Goal: Check status: Check status

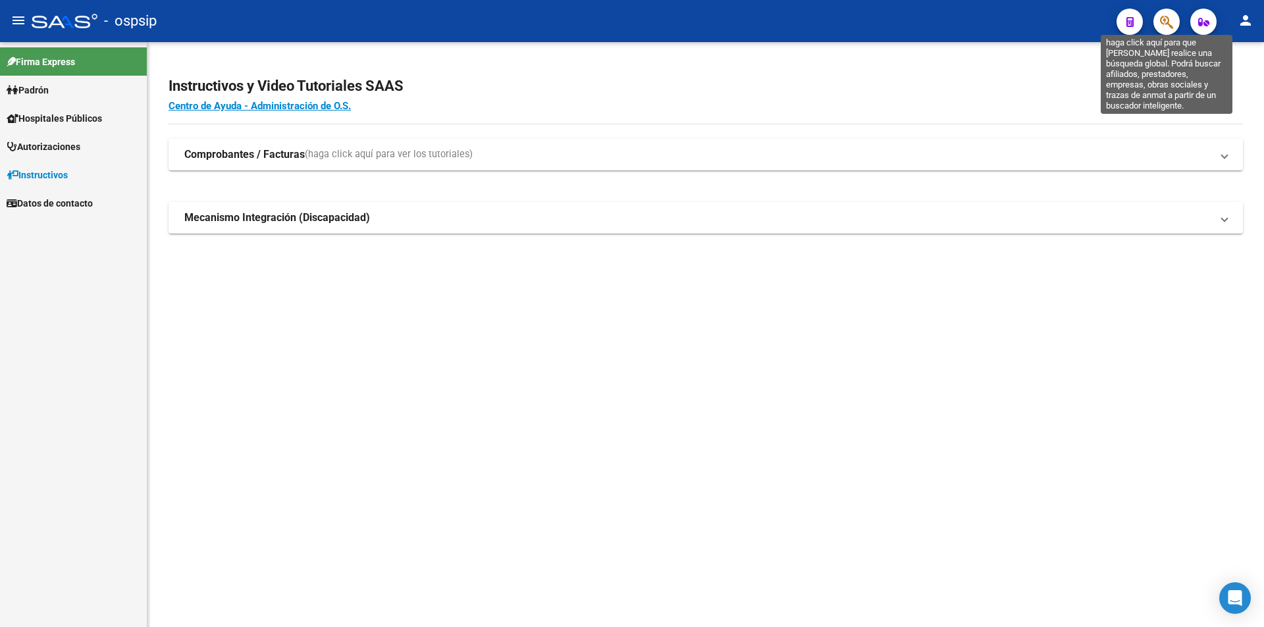
click at [1172, 25] on icon "button" at bounding box center [1166, 21] width 13 height 15
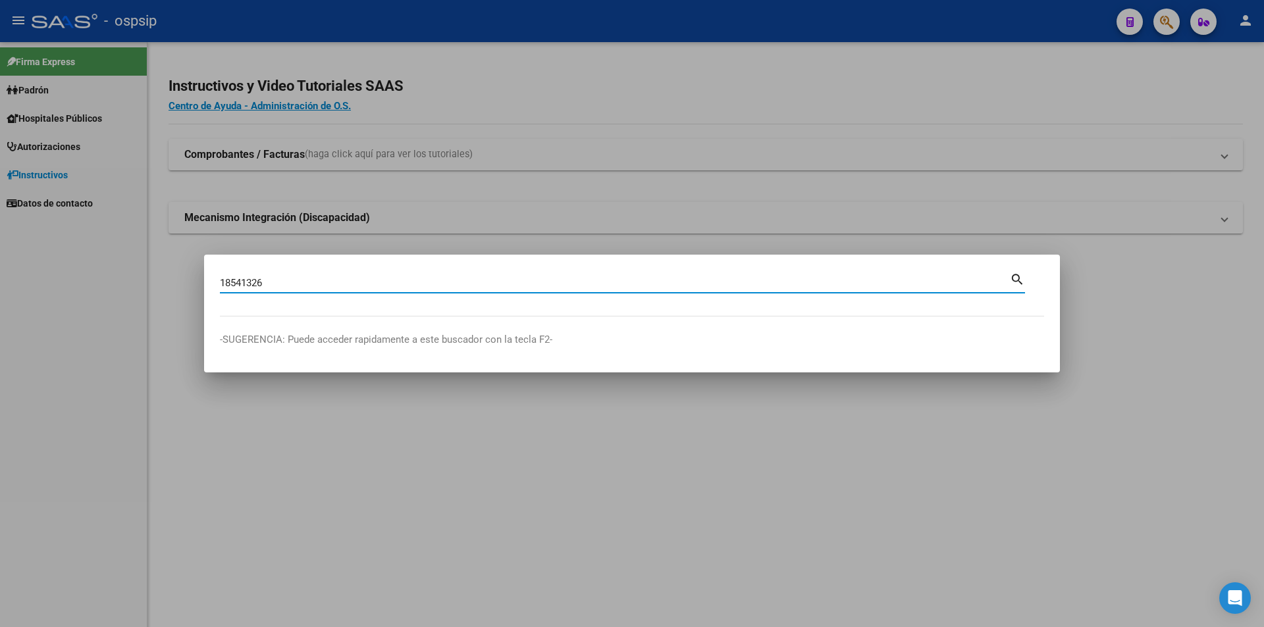
type input "18541326"
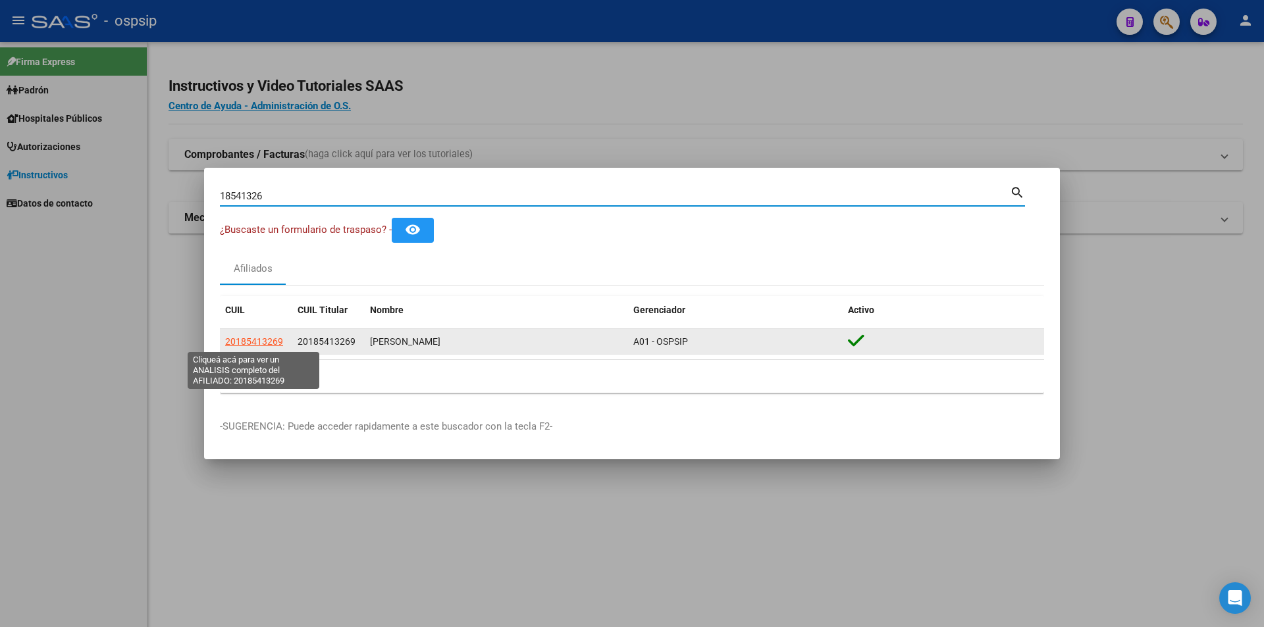
click at [244, 341] on span "20185413269" at bounding box center [254, 341] width 58 height 11
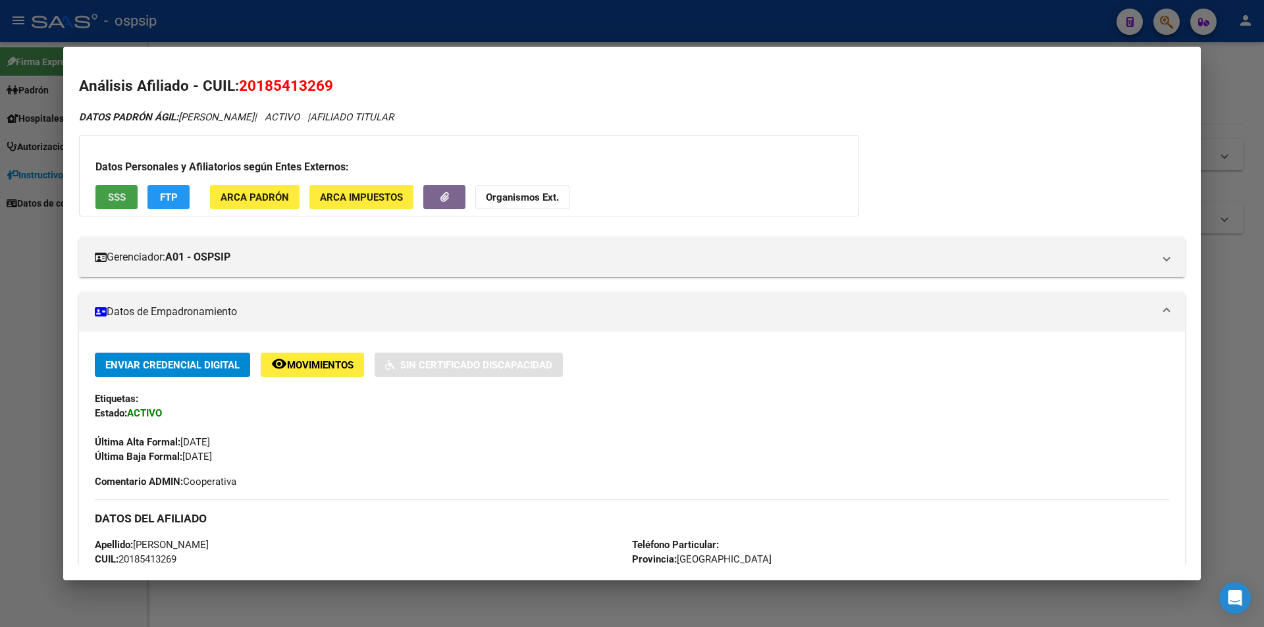
click at [107, 204] on button "SSS" at bounding box center [116, 197] width 42 height 24
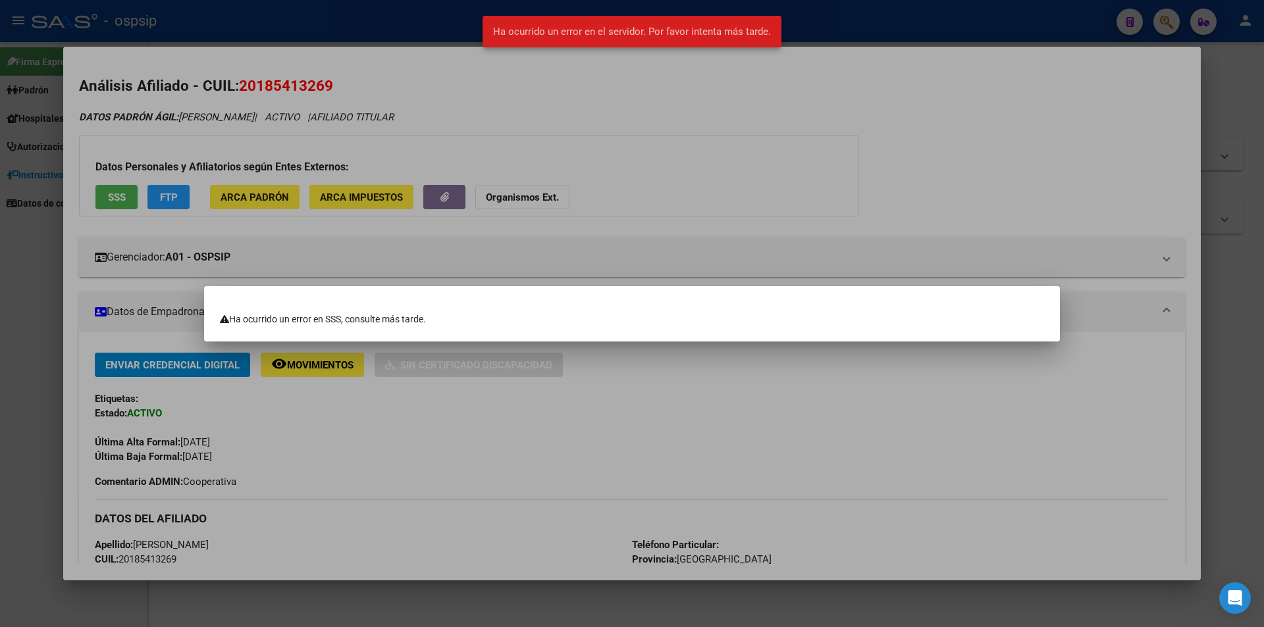
click at [677, 219] on div at bounding box center [632, 313] width 1264 height 627
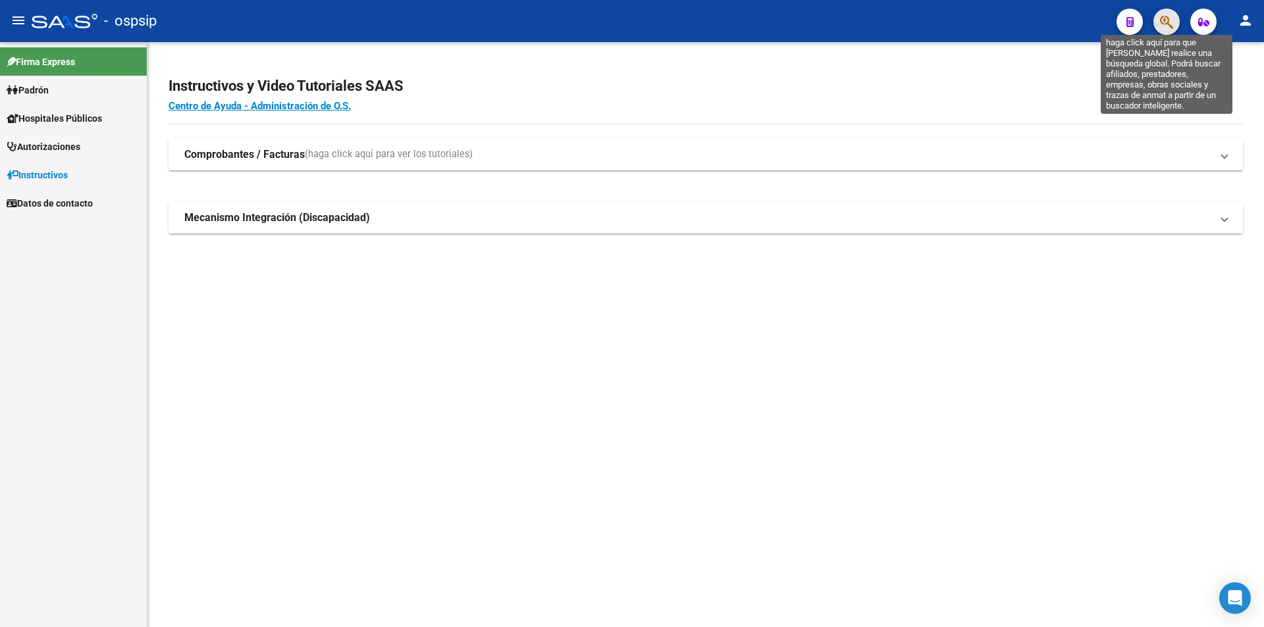
click at [1172, 18] on icon "button" at bounding box center [1166, 21] width 13 height 15
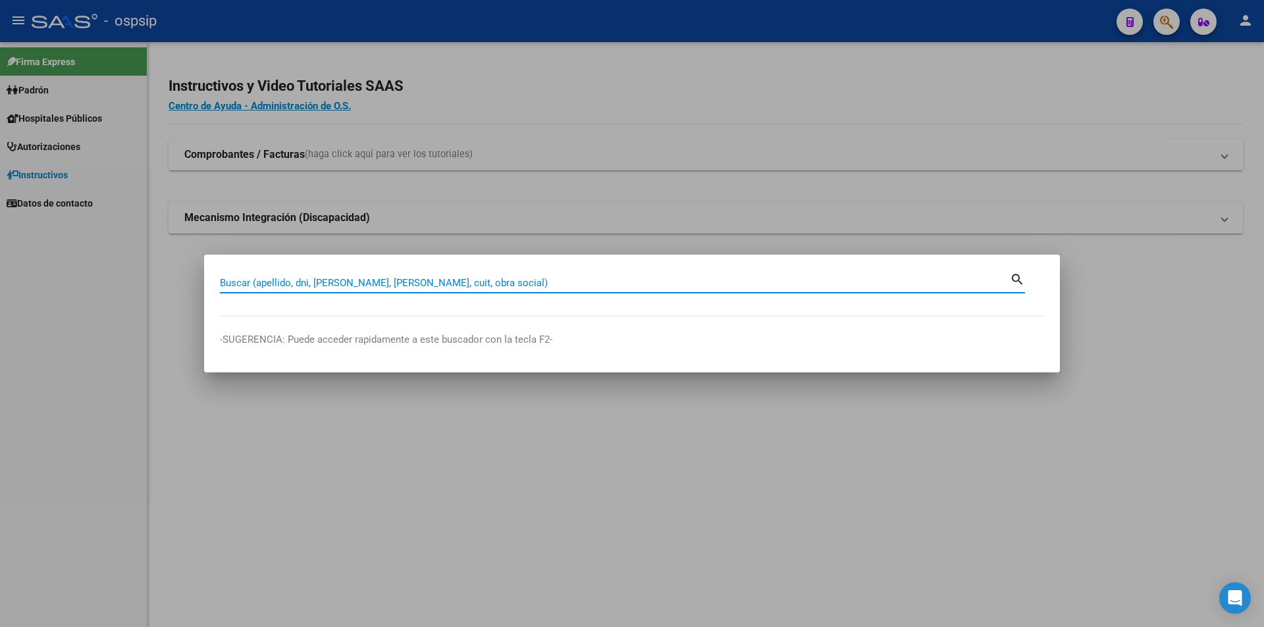
click at [511, 282] on input "Buscar (apellido, dni, [PERSON_NAME], [PERSON_NAME], cuit, obra social)" at bounding box center [615, 283] width 790 height 12
type input "18541326"
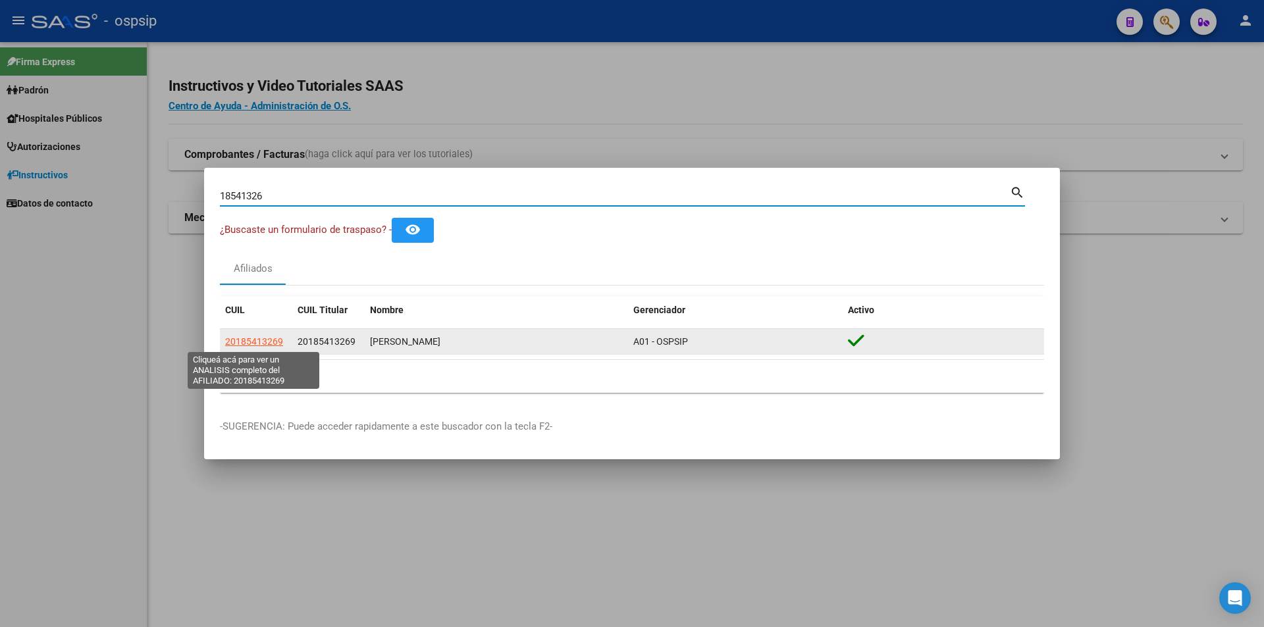
click at [268, 336] on span "20185413269" at bounding box center [254, 341] width 58 height 11
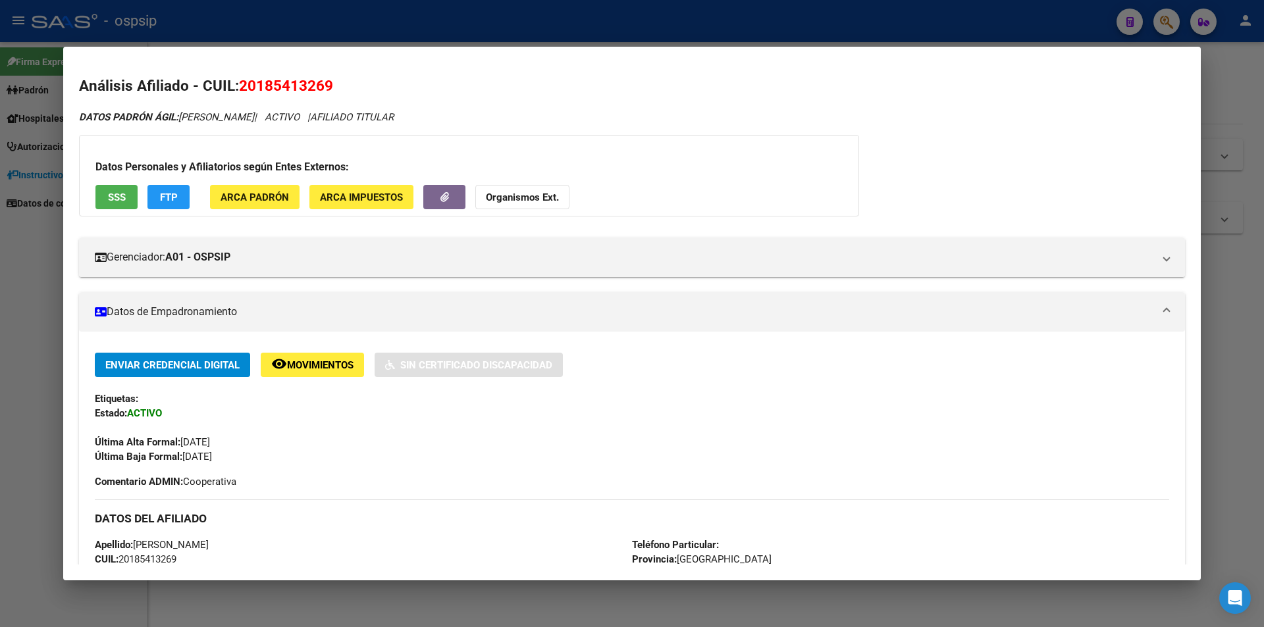
click at [113, 192] on span "SSS" at bounding box center [117, 198] width 18 height 12
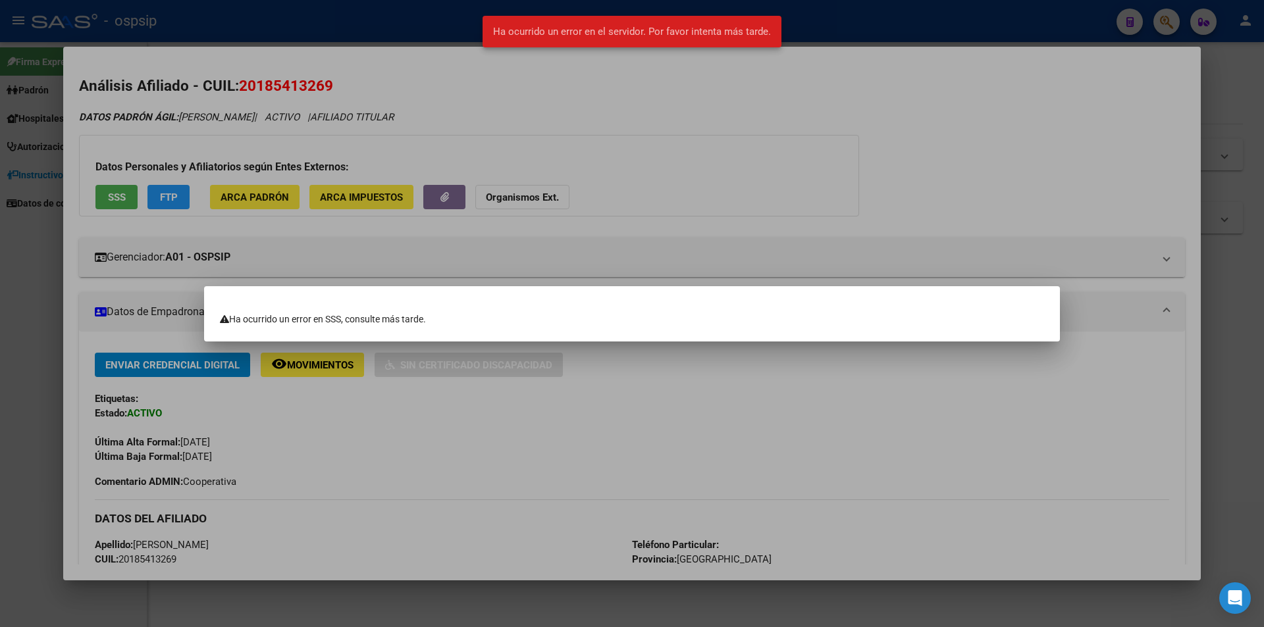
click at [554, 135] on div at bounding box center [632, 313] width 1264 height 627
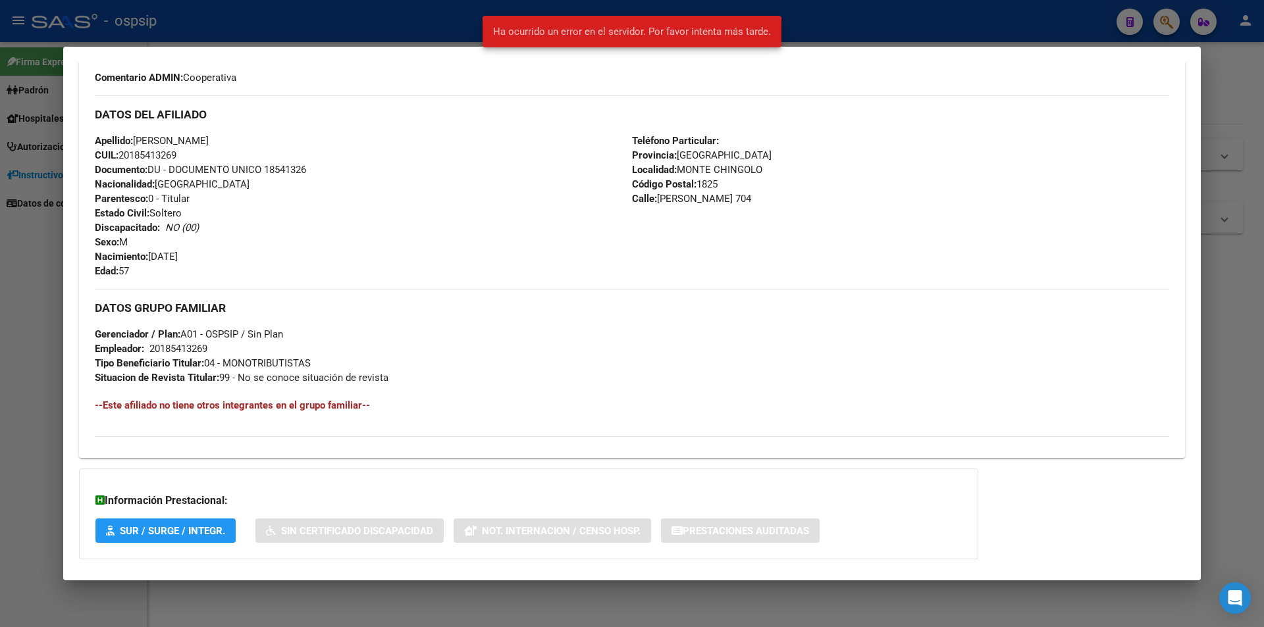
scroll to position [471, 0]
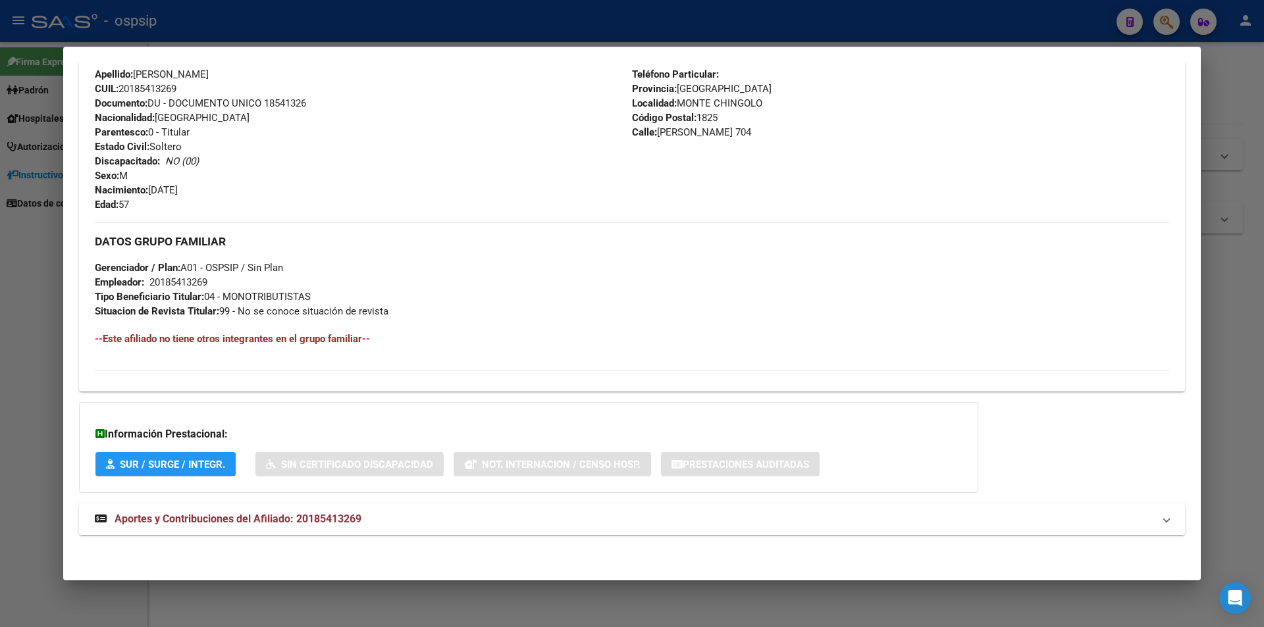
click at [205, 517] on span "Aportes y Contribuciones del Afiliado: 20185413269" at bounding box center [238, 519] width 247 height 13
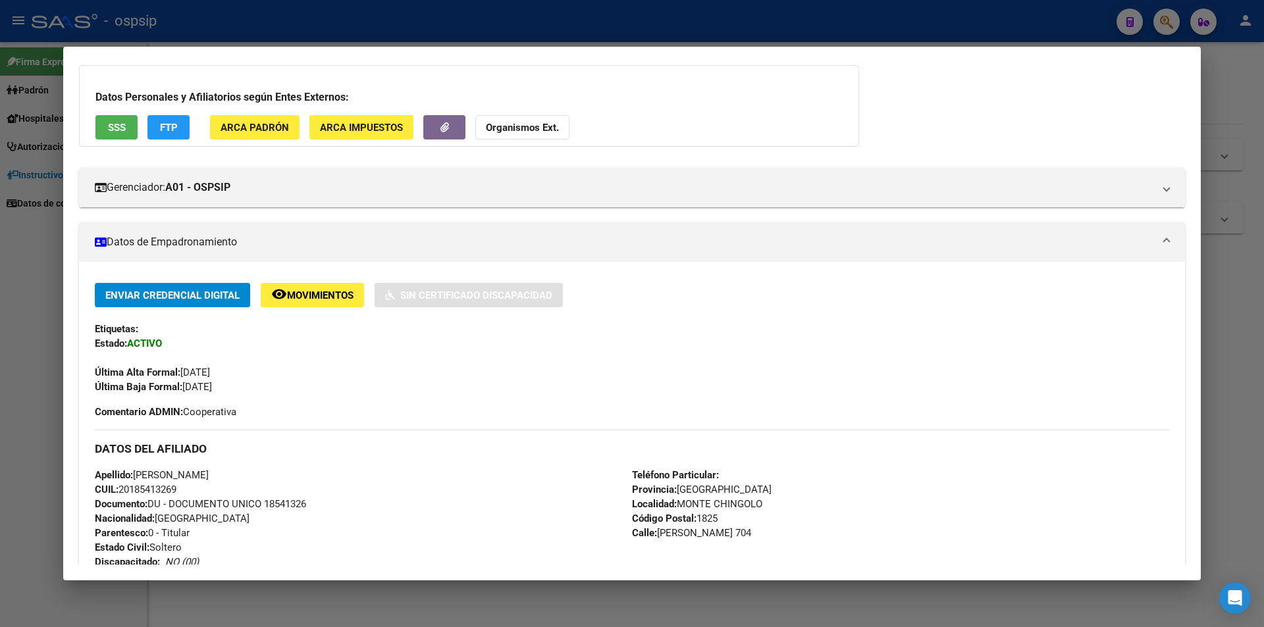
scroll to position [0, 0]
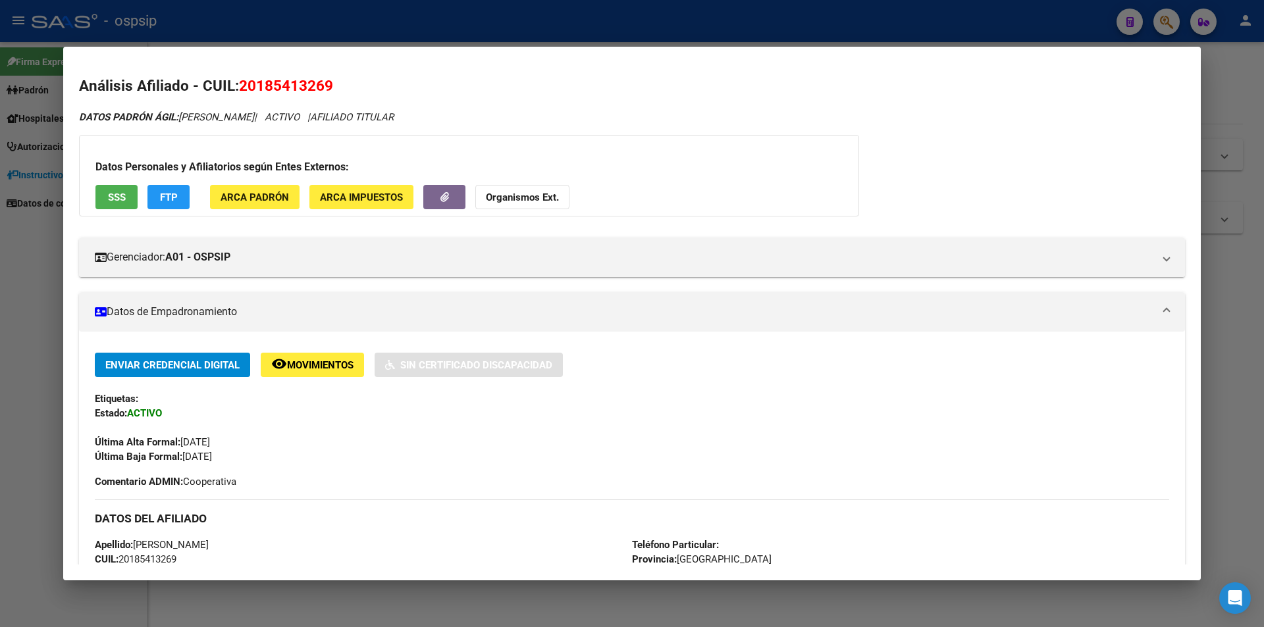
click at [122, 190] on button "SSS" at bounding box center [116, 197] width 42 height 24
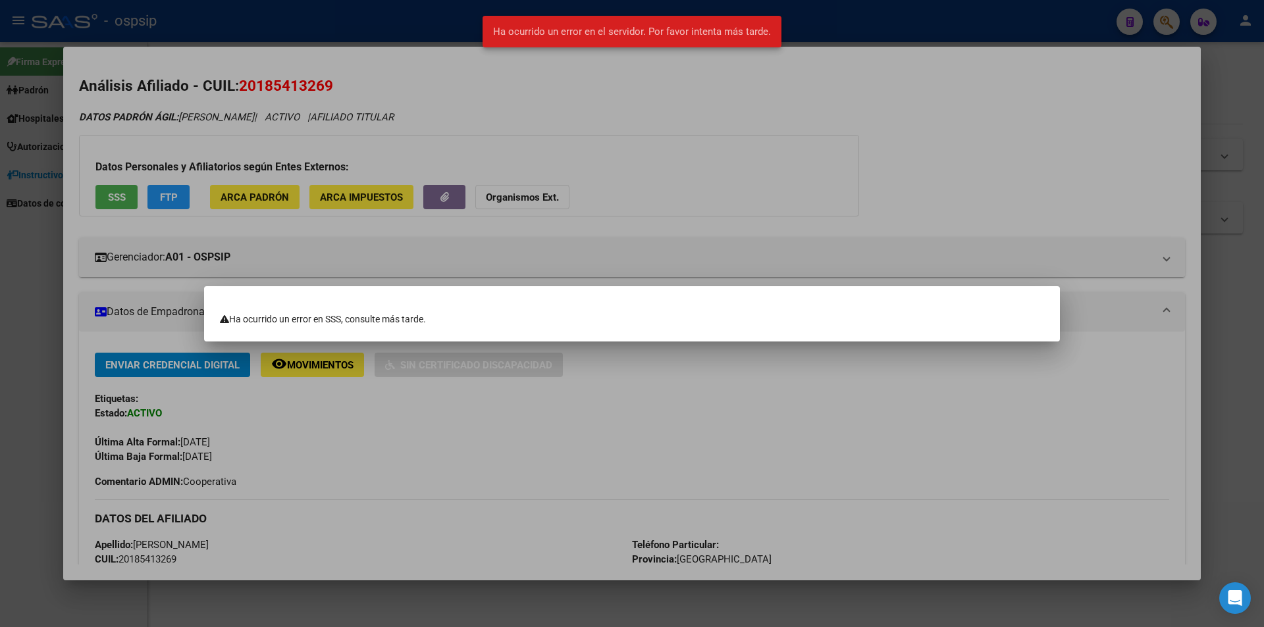
click at [308, 221] on div at bounding box center [632, 313] width 1264 height 627
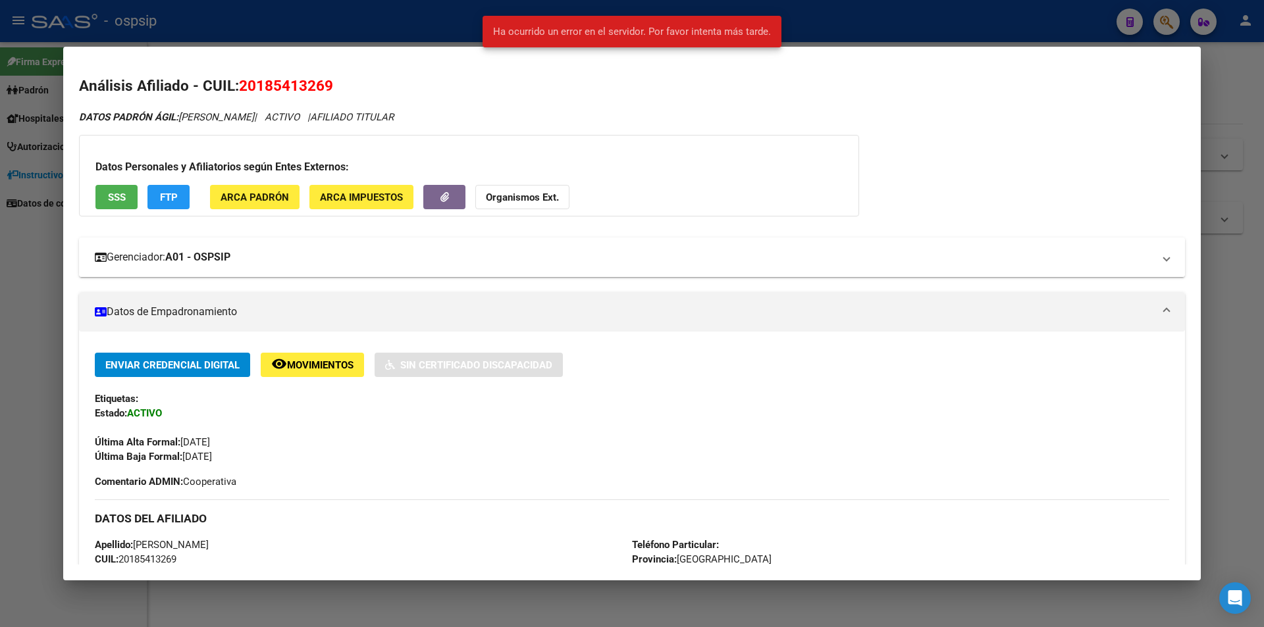
click at [211, 256] on strong "A01 - OSPSIP" at bounding box center [197, 257] width 65 height 16
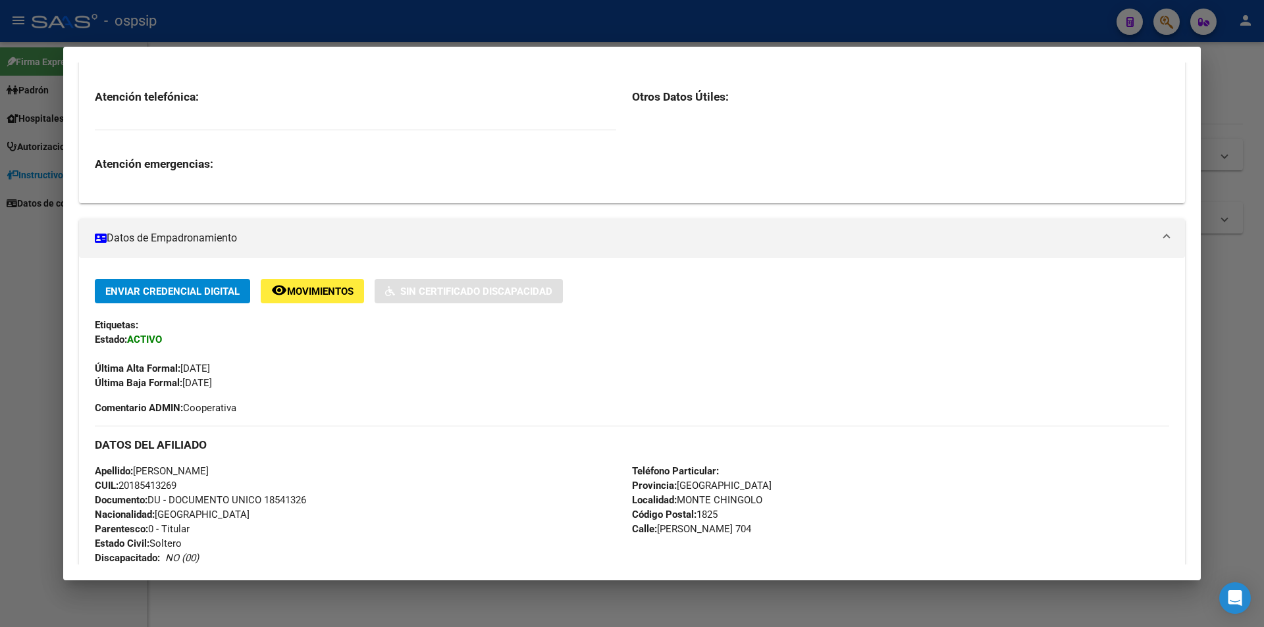
scroll to position [197, 0]
